Goal: Task Accomplishment & Management: Manage account settings

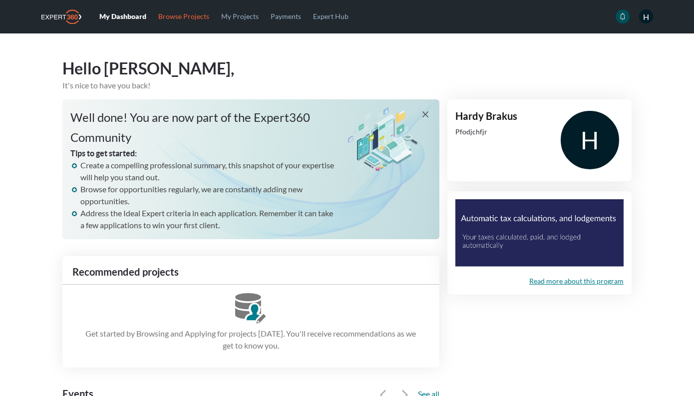
click at [184, 16] on link "Browse Projects" at bounding box center [183, 16] width 63 height 32
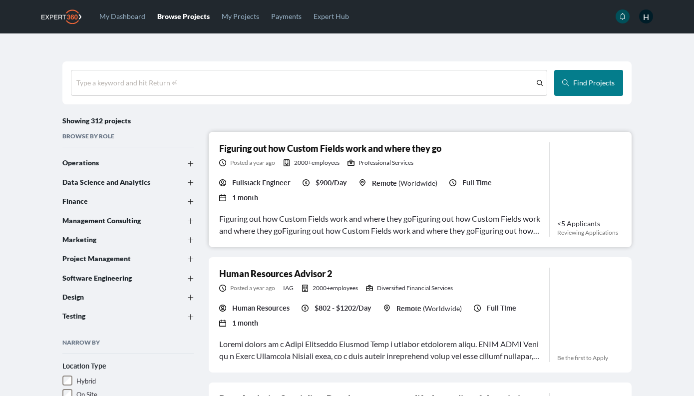
click at [311, 149] on link "Figuring out how Custom Fields work and where they go" at bounding box center [330, 148] width 222 height 11
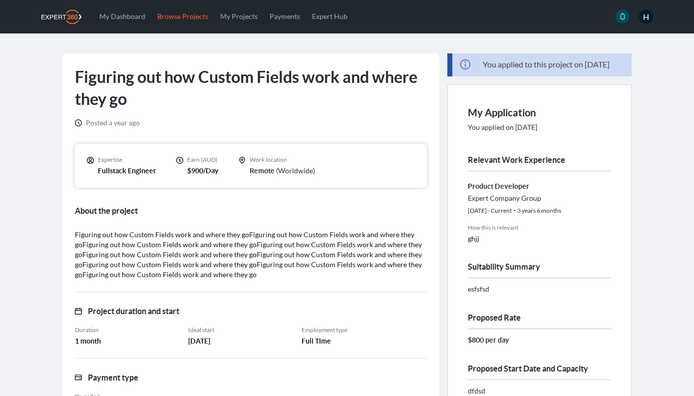
click at [180, 14] on link "Browse Projects" at bounding box center [182, 16] width 63 height 32
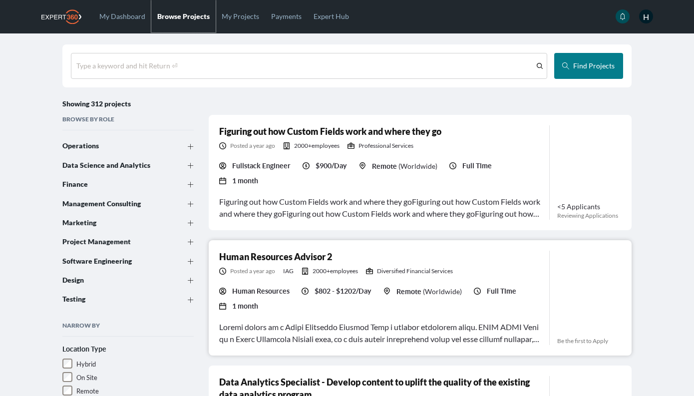
scroll to position [21, 0]
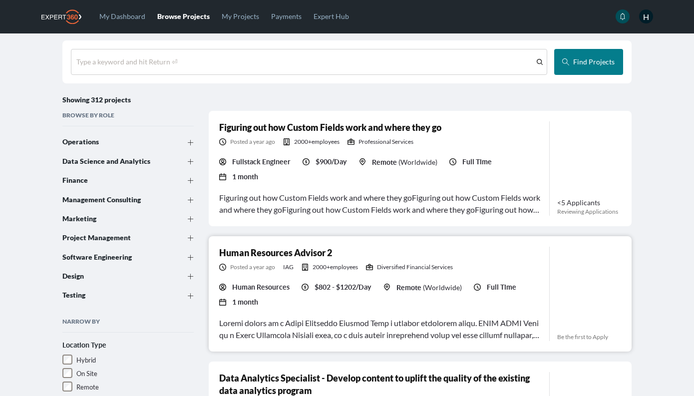
click at [327, 282] on span "$802 - $1202/Day" at bounding box center [343, 287] width 57 height 10
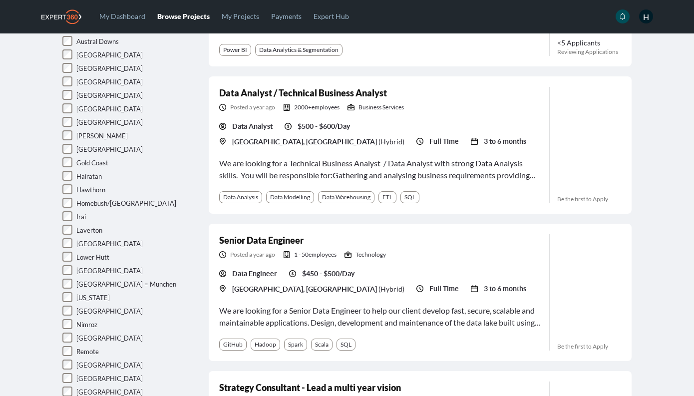
scroll to position [627, 0]
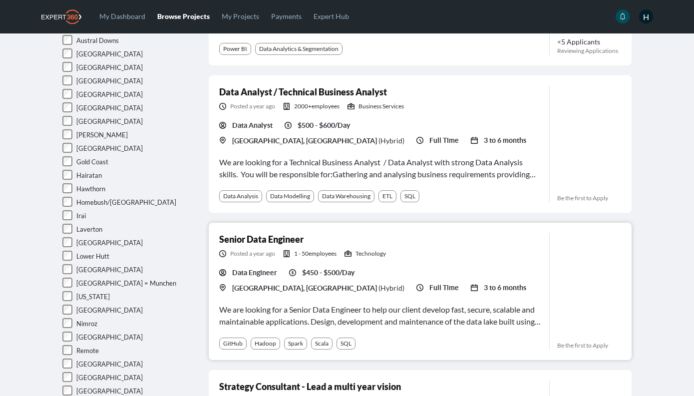
click at [351, 281] on div "Senior Data Engineer Posted a year ago 1 - 50 employees Technology Data Enginee…" at bounding box center [380, 291] width 322 height 116
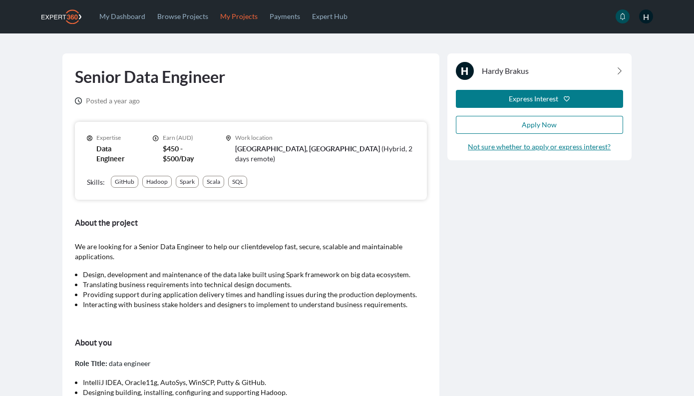
click at [233, 18] on link "My Projects" at bounding box center [238, 16] width 49 height 32
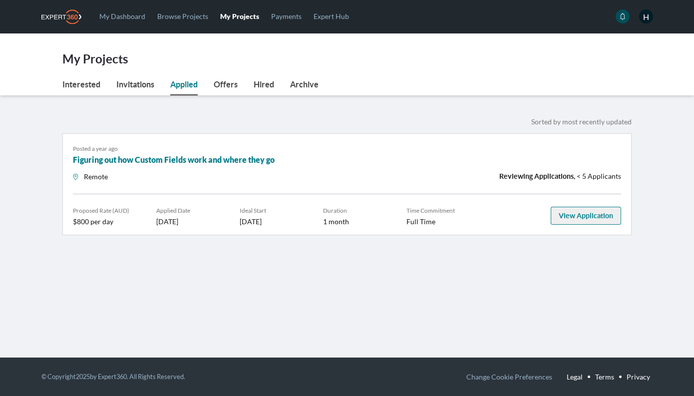
click at [571, 221] on link "View Application" at bounding box center [586, 216] width 70 height 18
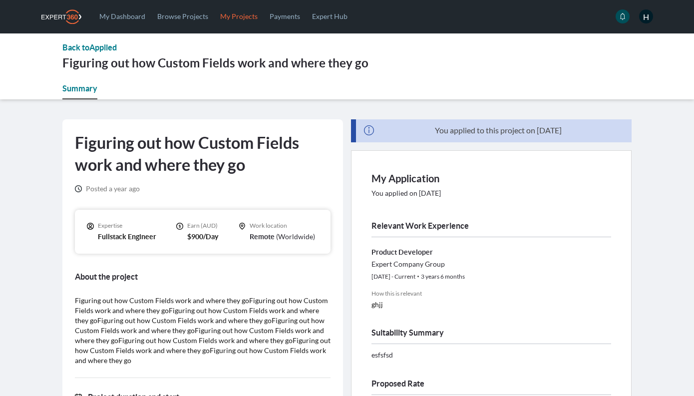
click at [244, 12] on link "My Projects" at bounding box center [238, 16] width 49 height 32
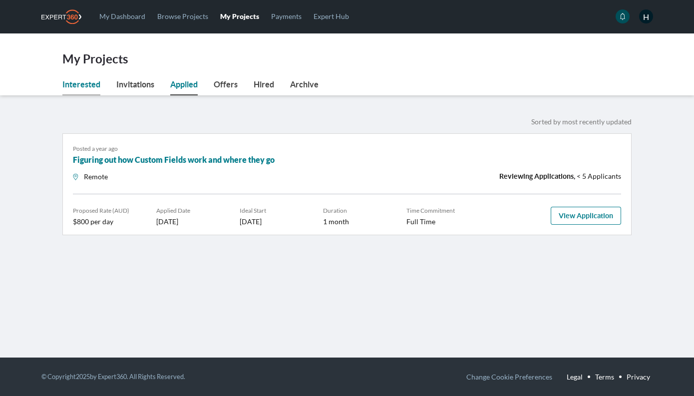
click at [70, 85] on link "Interested" at bounding box center [81, 86] width 38 height 17
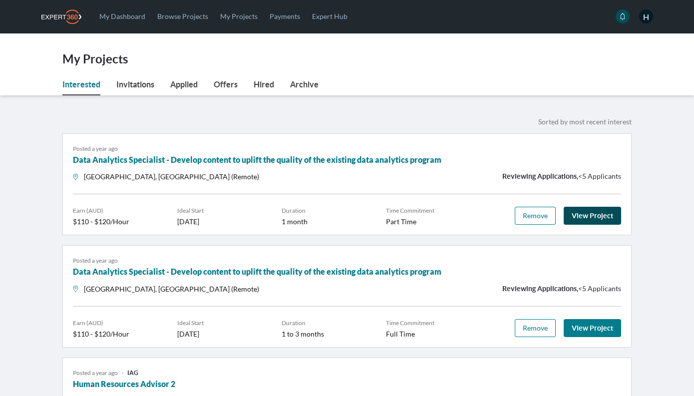
click at [589, 210] on link "View Project" at bounding box center [592, 216] width 57 height 18
